Goal: Information Seeking & Learning: Learn about a topic

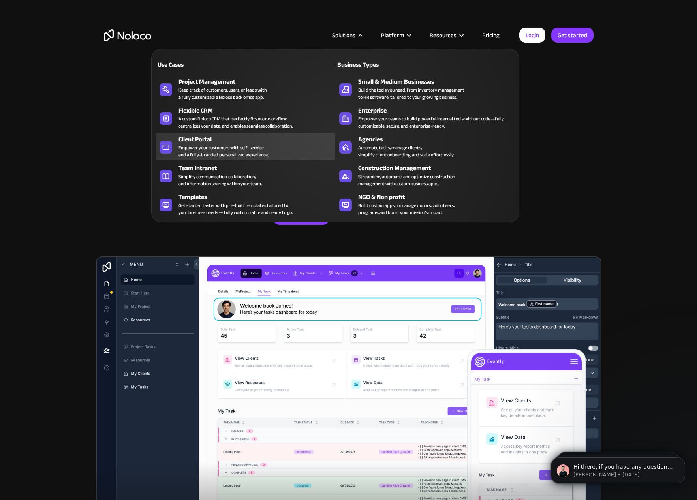
click at [202, 142] on div "Client Portal" at bounding box center [259, 139] width 160 height 9
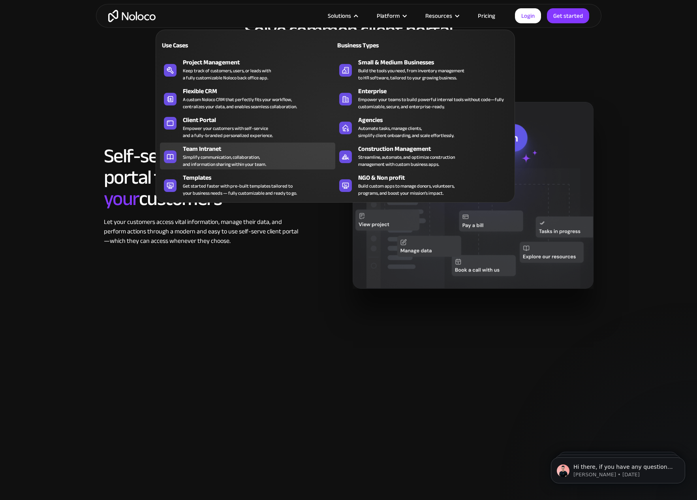
scroll to position [610, 0]
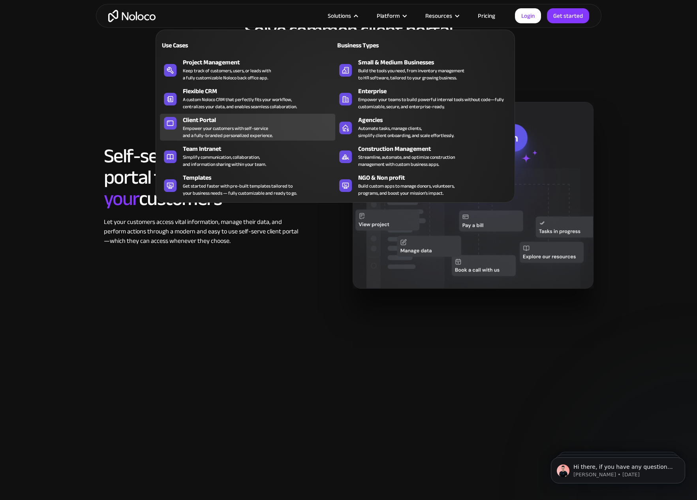
click at [213, 117] on div "Client Portal" at bounding box center [261, 119] width 156 height 9
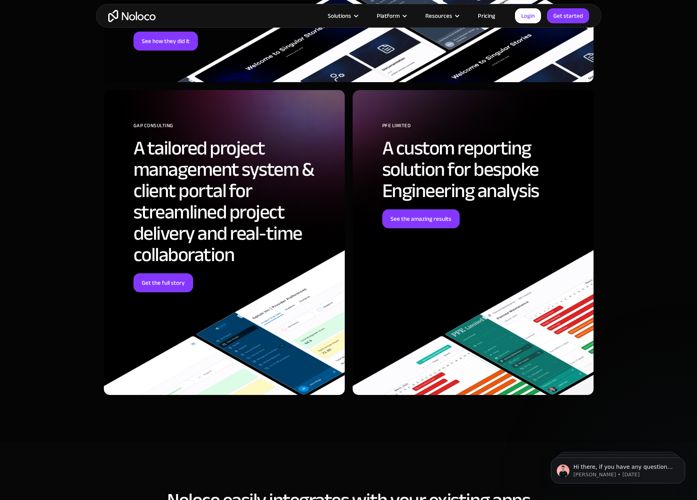
scroll to position [2562, 0]
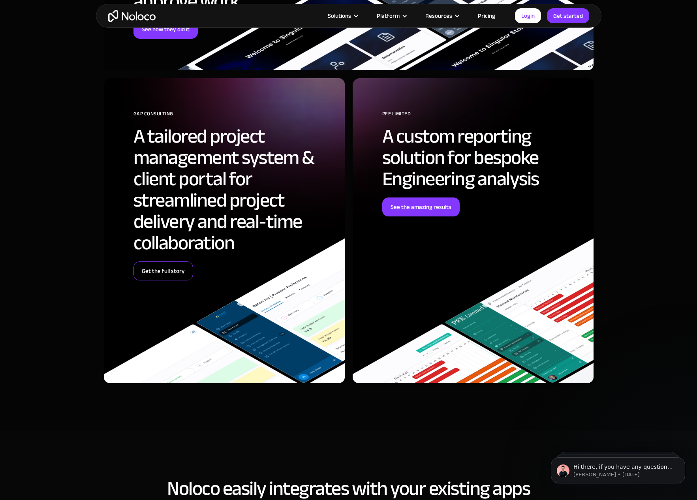
click at [179, 267] on link "Get the full story" at bounding box center [163, 270] width 60 height 19
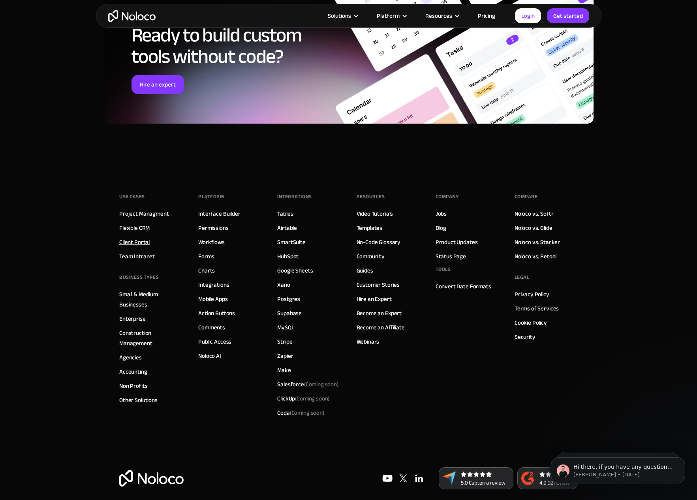
scroll to position [2314, 0]
click at [144, 237] on link "Client Portal" at bounding box center [134, 242] width 30 height 10
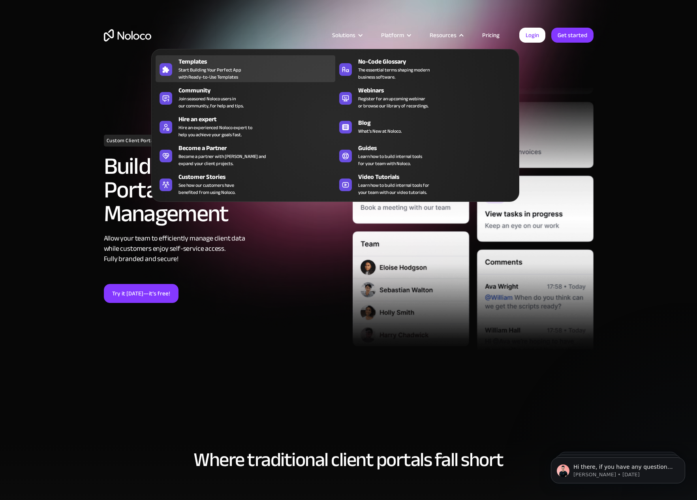
click at [218, 79] on span "Start Building Your Perfect App with Ready-to-Use Templates" at bounding box center [210, 73] width 63 height 14
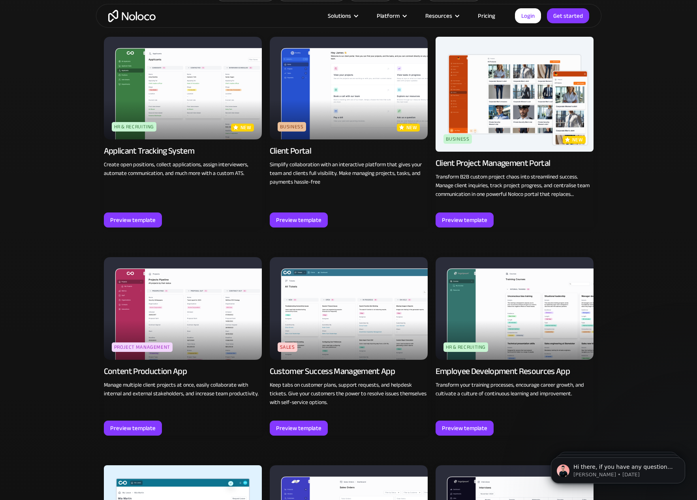
scroll to position [572, 0]
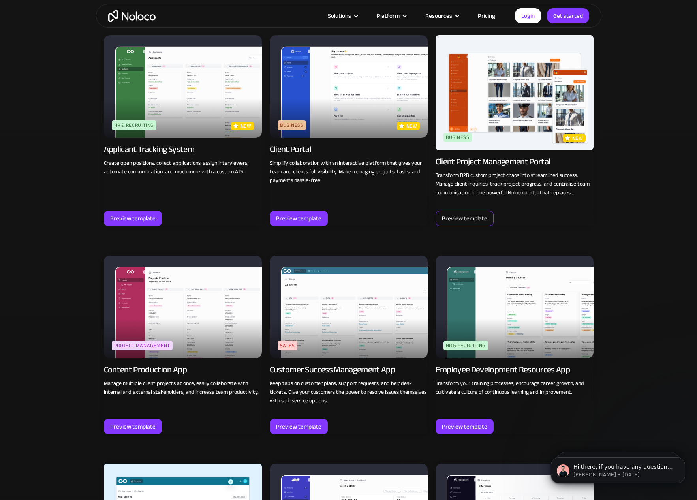
click at [474, 218] on div "Preview template" at bounding box center [464, 218] width 45 height 10
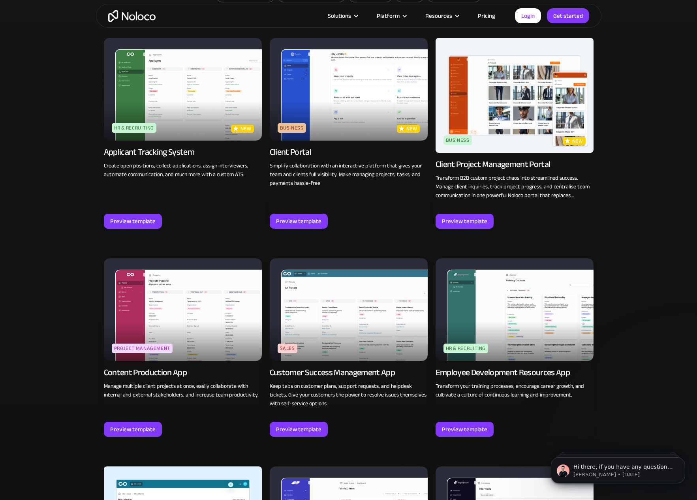
scroll to position [571, 0]
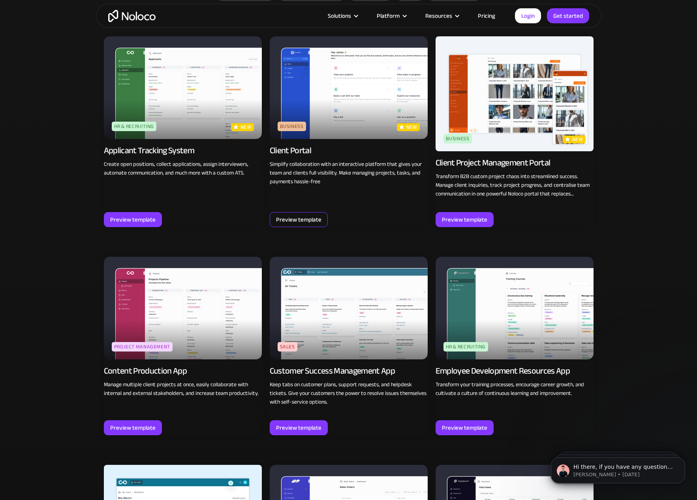
click at [313, 219] on div "Preview template" at bounding box center [298, 219] width 45 height 10
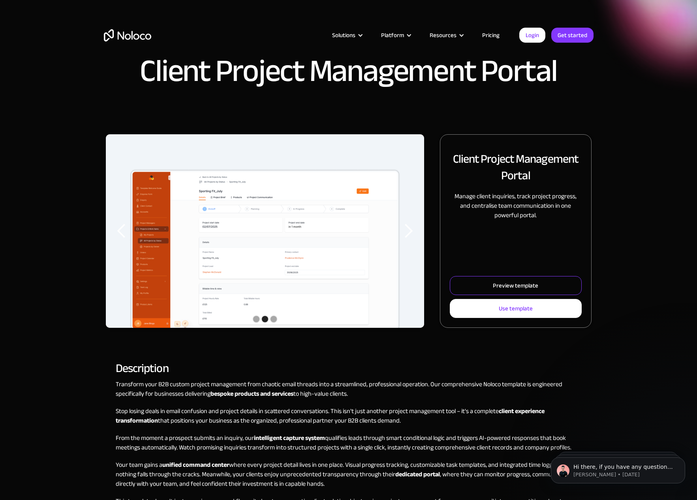
click at [511, 285] on div "Preview template" at bounding box center [515, 285] width 45 height 10
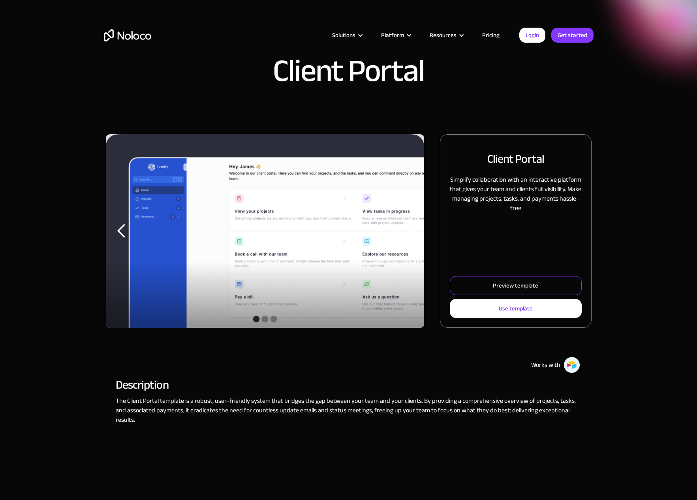
click at [492, 285] on link "Preview template" at bounding box center [516, 285] width 132 height 19
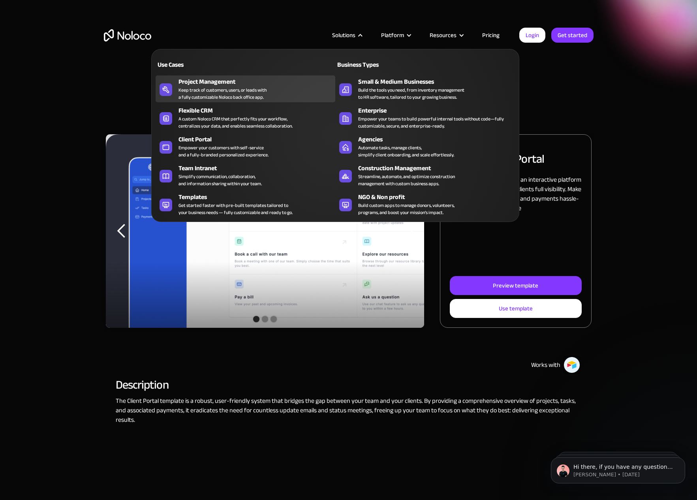
click at [203, 83] on div "Project Management" at bounding box center [259, 81] width 160 height 9
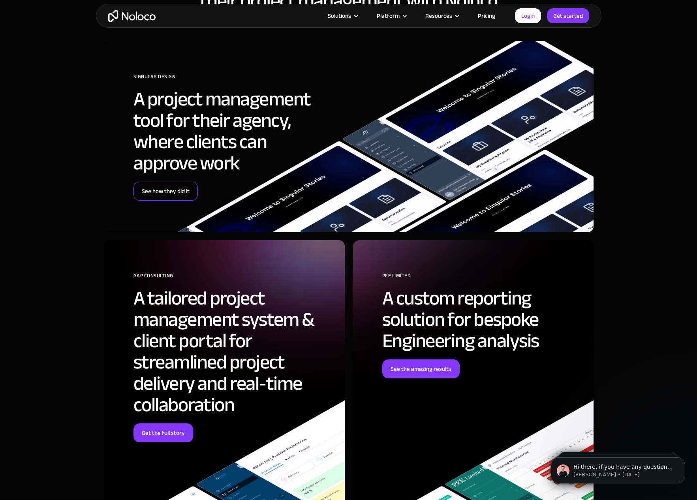
scroll to position [2346, 0]
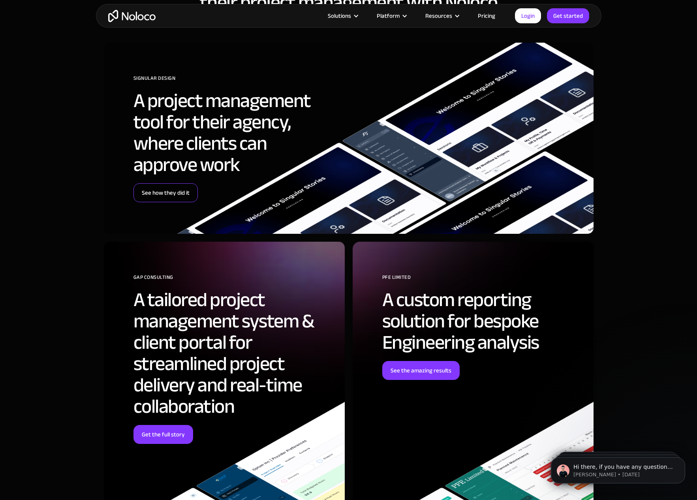
click at [175, 189] on link "See how they did it" at bounding box center [165, 192] width 64 height 19
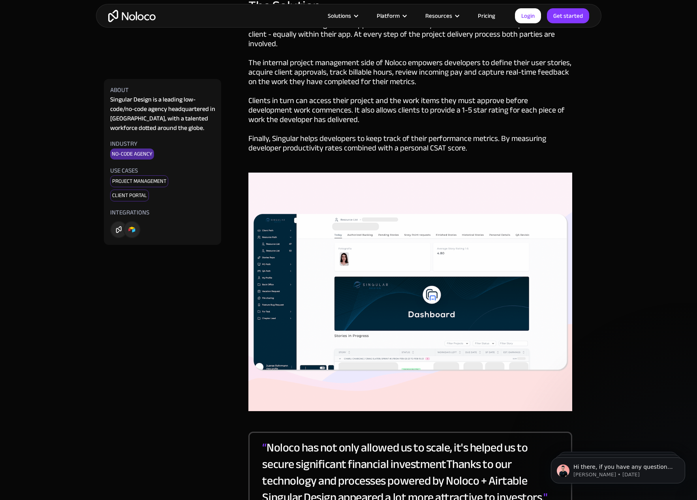
scroll to position [1319, 0]
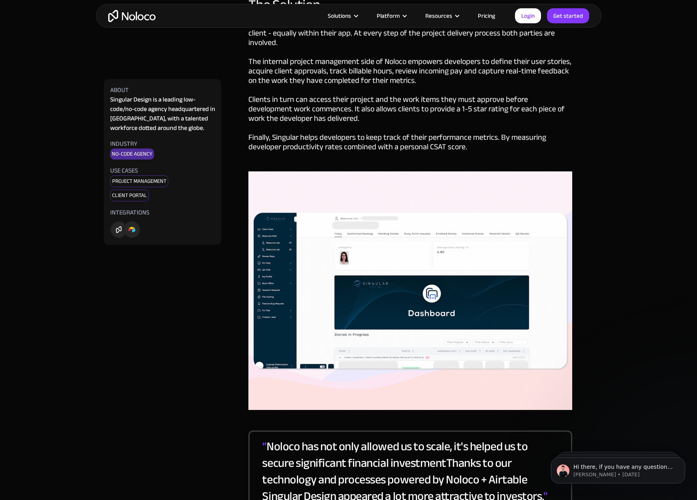
click at [429, 306] on img at bounding box center [410, 290] width 324 height 239
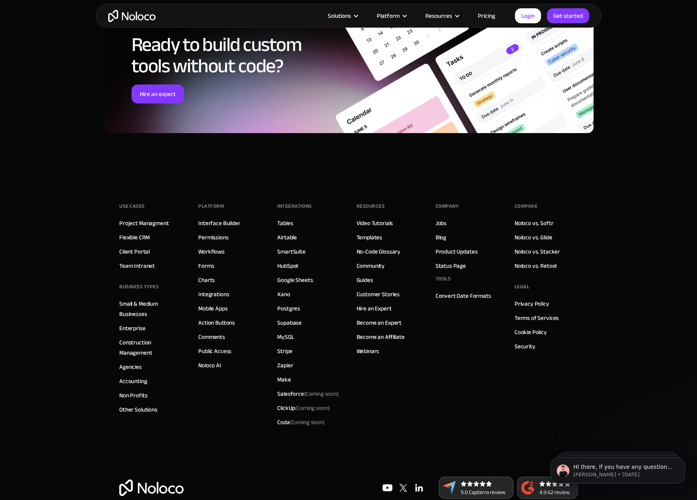
scroll to position [2878, 0]
click at [364, 218] on link "Video Tutorials" at bounding box center [375, 223] width 37 height 10
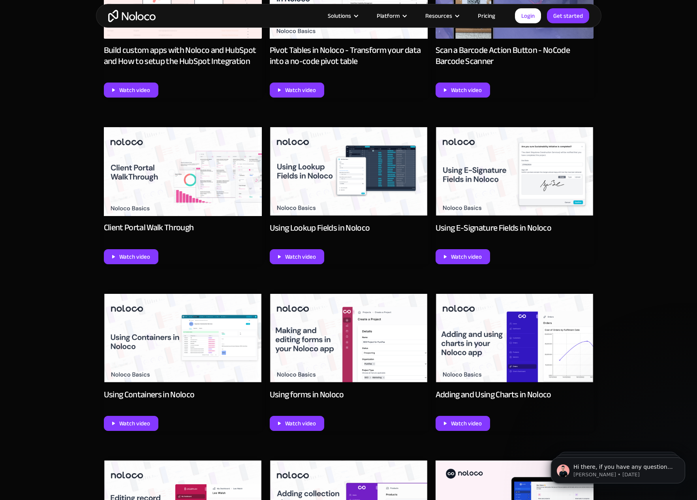
scroll to position [513, 0]
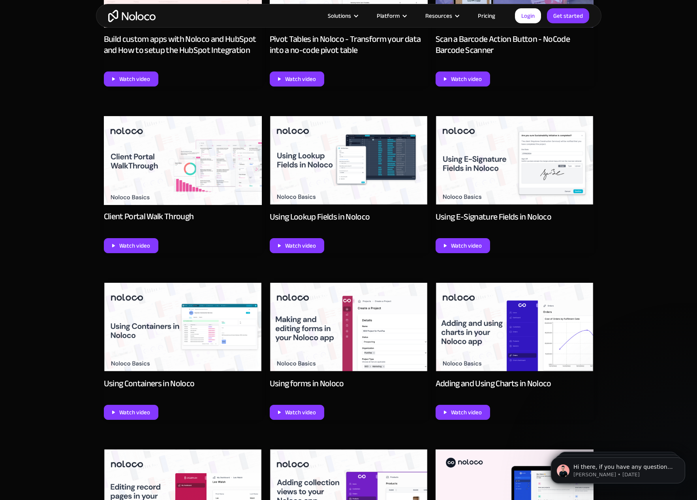
click at [173, 164] on img at bounding box center [183, 160] width 158 height 89
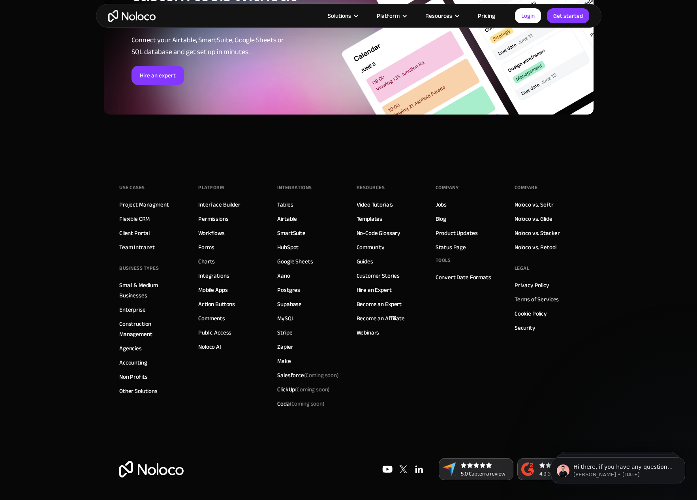
scroll to position [1201, 0]
click at [211, 343] on link "Noloco AI" at bounding box center [209, 347] width 23 height 10
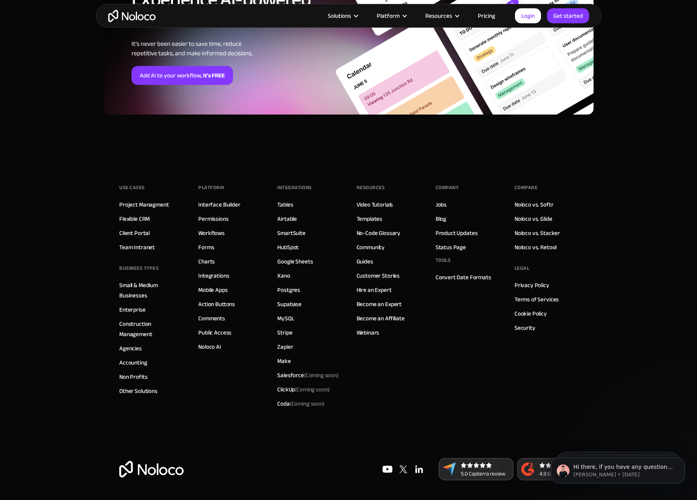
scroll to position [2783, 0]
click at [449, 246] on link "Status Page" at bounding box center [451, 247] width 30 height 10
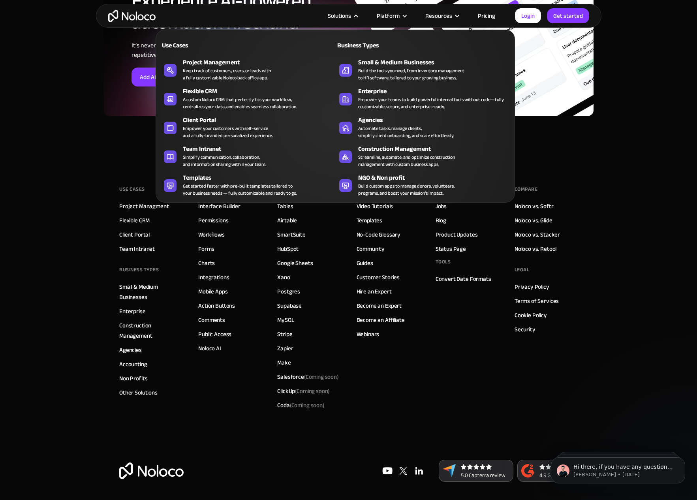
scroll to position [2779, 0]
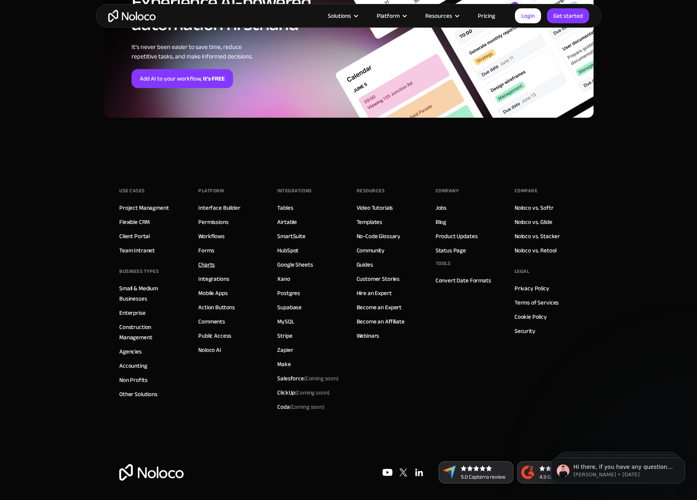
click at [208, 263] on link "Charts" at bounding box center [206, 264] width 17 height 10
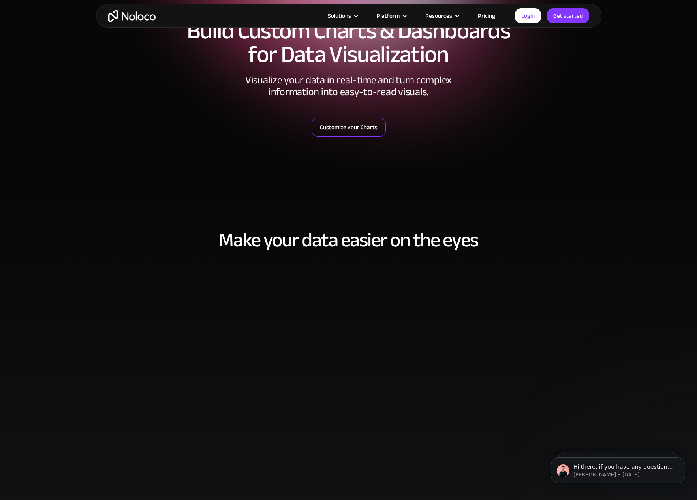
click at [358, 129] on link "Customize your Charts" at bounding box center [349, 127] width 74 height 19
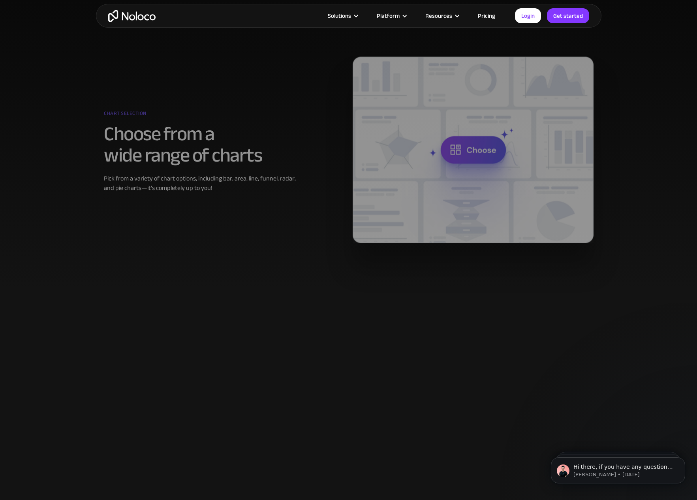
scroll to position [361, 0]
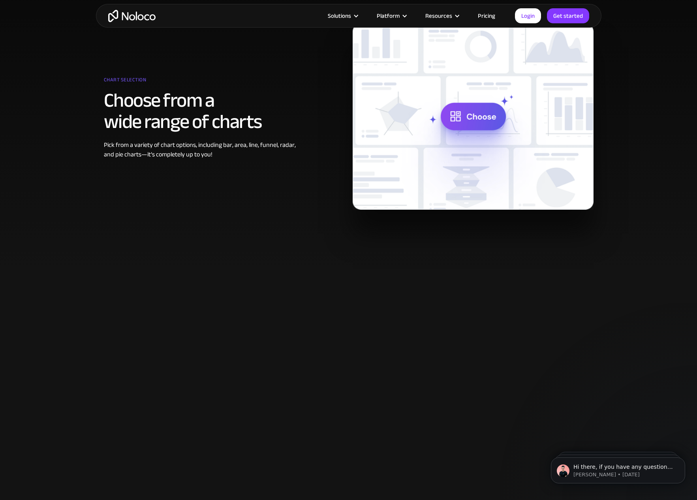
click at [487, 114] on img at bounding box center [473, 116] width 241 height 186
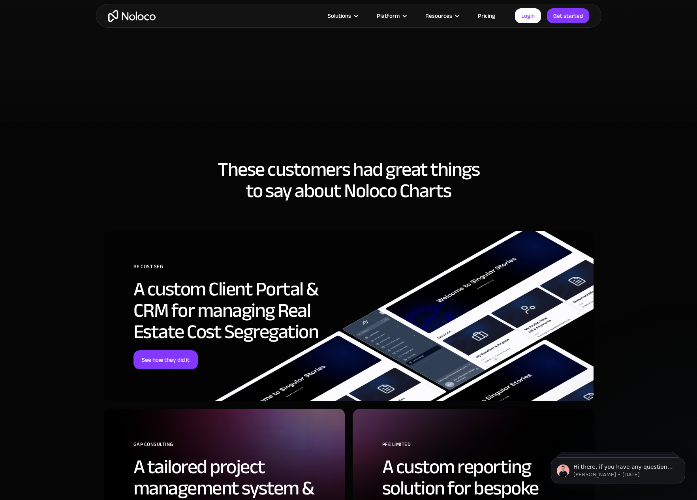
scroll to position [1757, 0]
